Goal: Find specific page/section: Find specific page/section

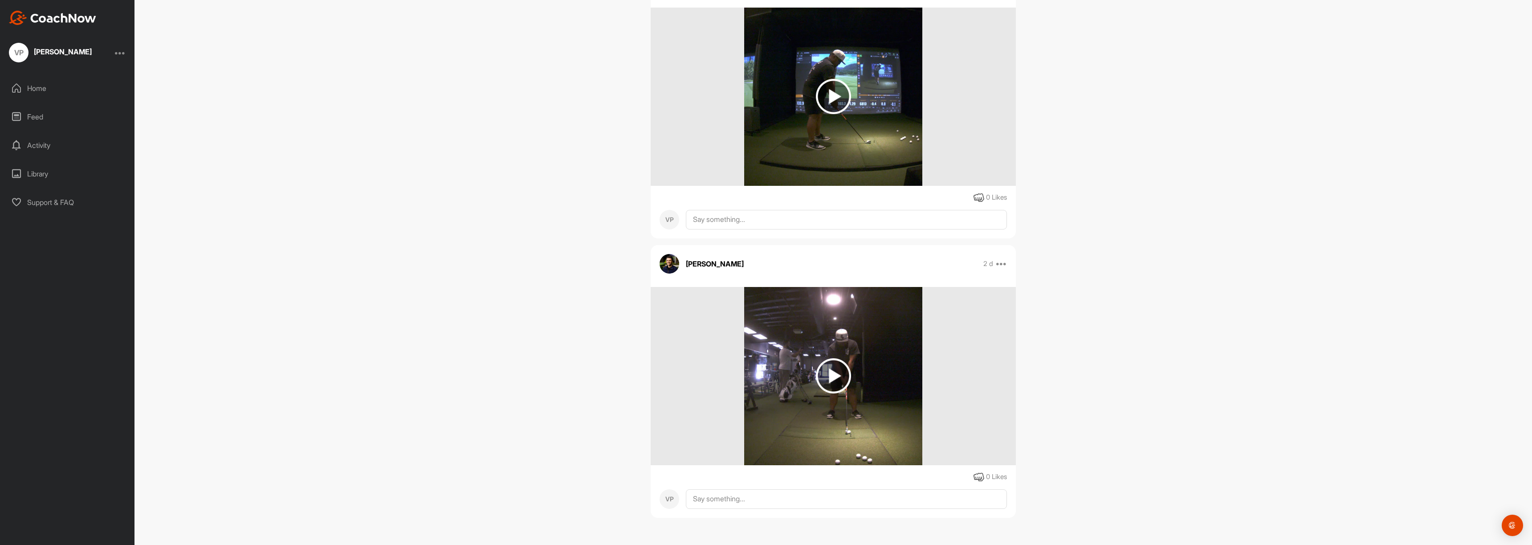
scroll to position [107, 0]
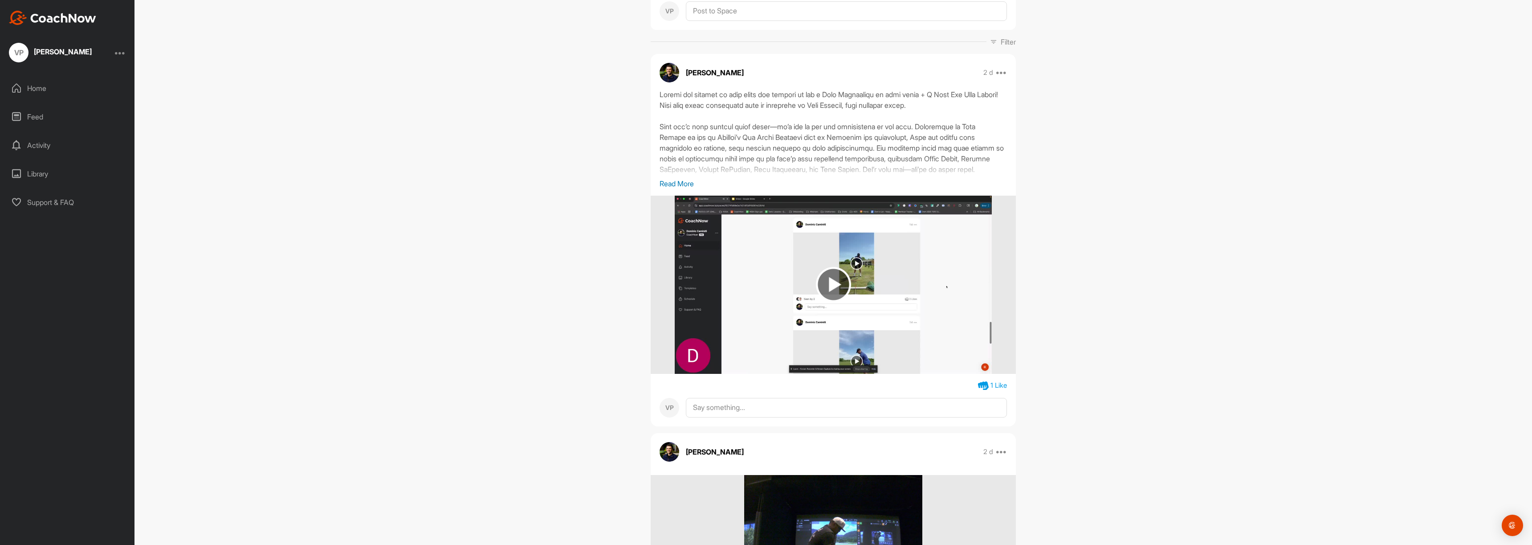
click at [66, 114] on div "Feed" at bounding box center [68, 117] width 126 height 22
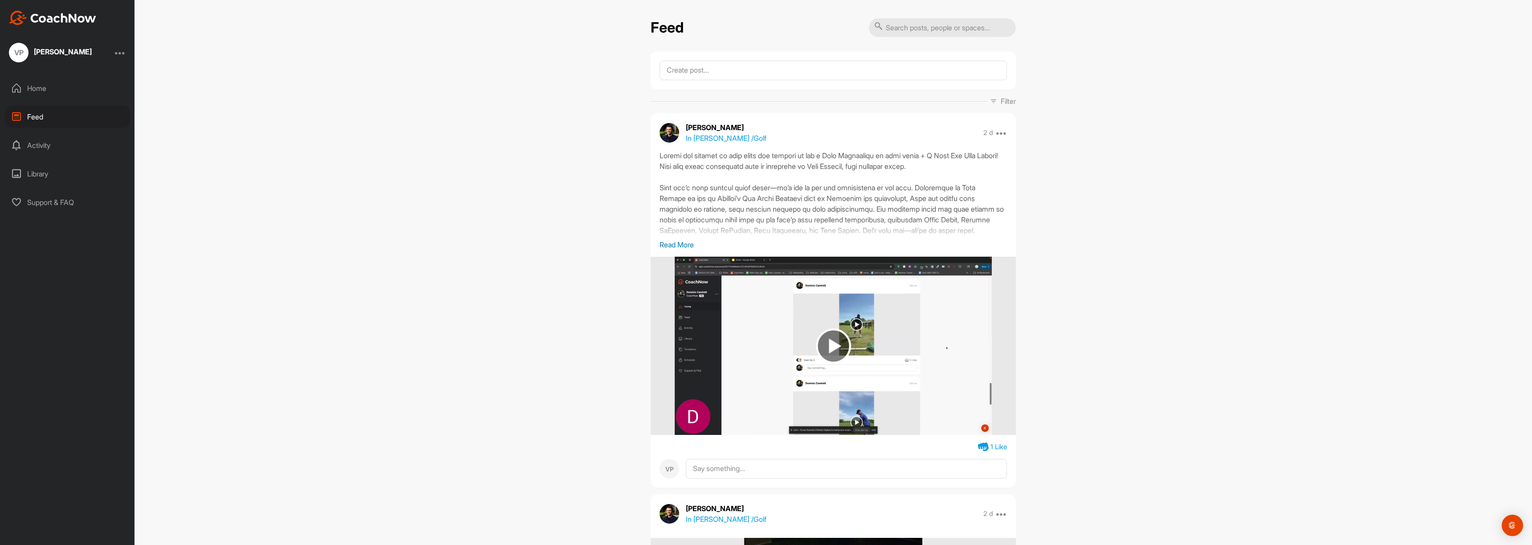
click at [51, 146] on div "Activity" at bounding box center [68, 145] width 126 height 22
